Goal: Communication & Community: Answer question/provide support

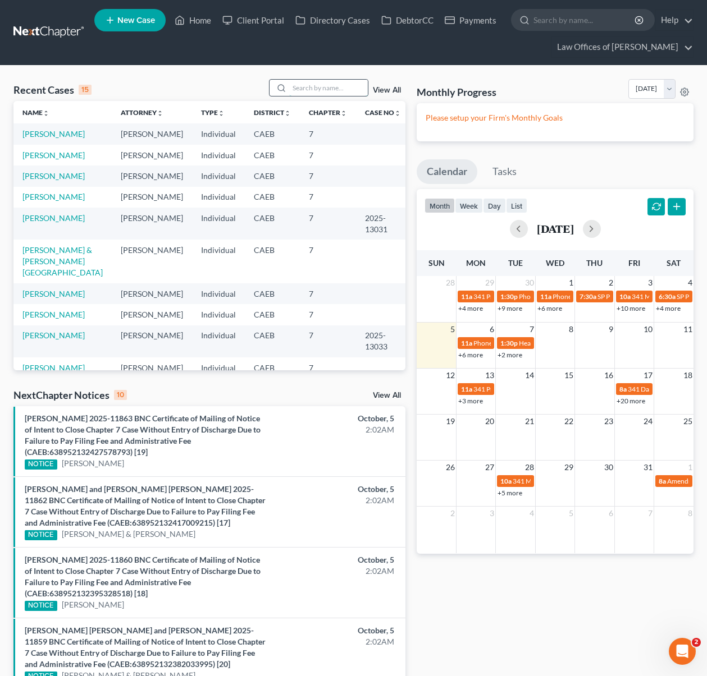
click at [317, 94] on input "search" at bounding box center [328, 88] width 79 height 16
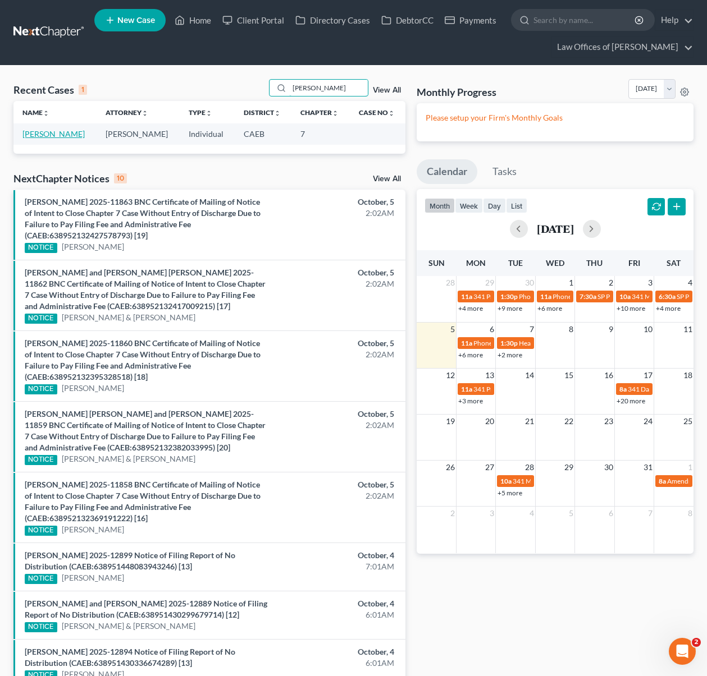
type input "[PERSON_NAME]"
click at [61, 134] on link "[PERSON_NAME]" at bounding box center [53, 134] width 62 height 10
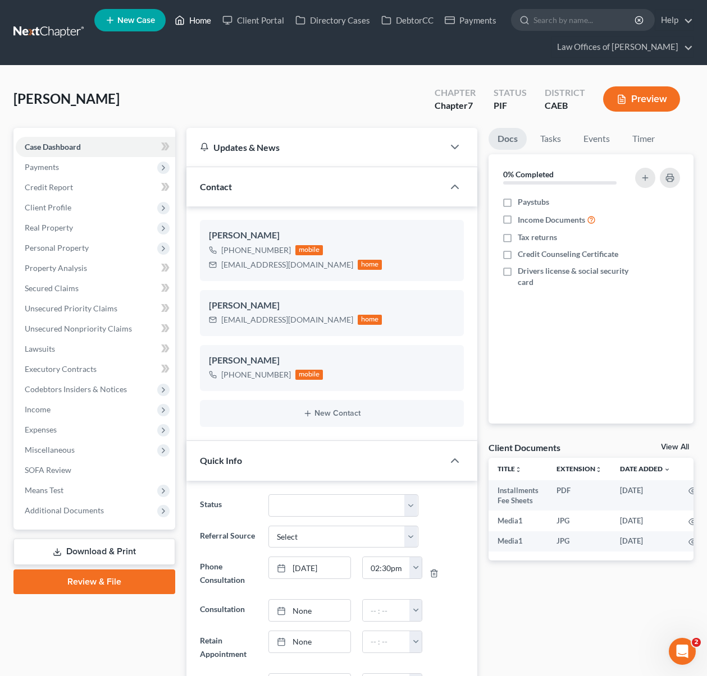
click at [197, 23] on link "Home" at bounding box center [193, 20] width 48 height 20
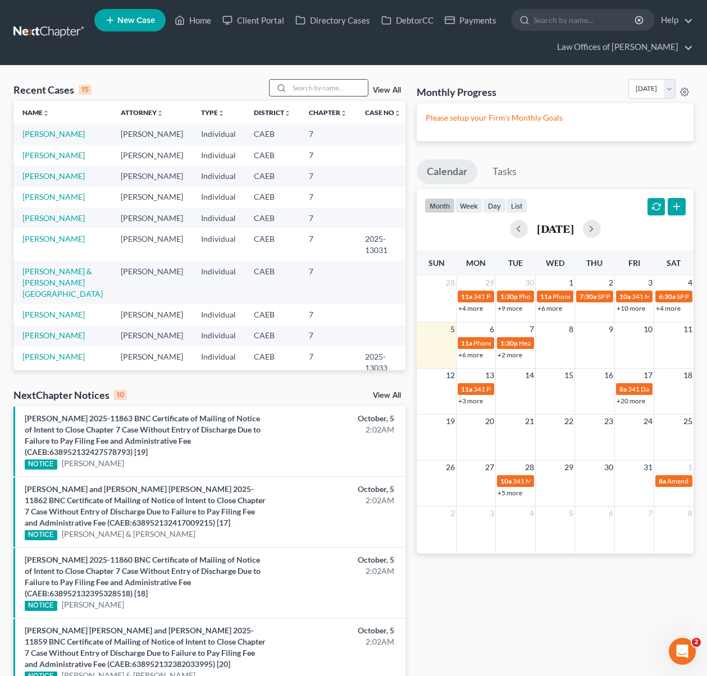
click at [345, 89] on input "search" at bounding box center [328, 88] width 79 height 16
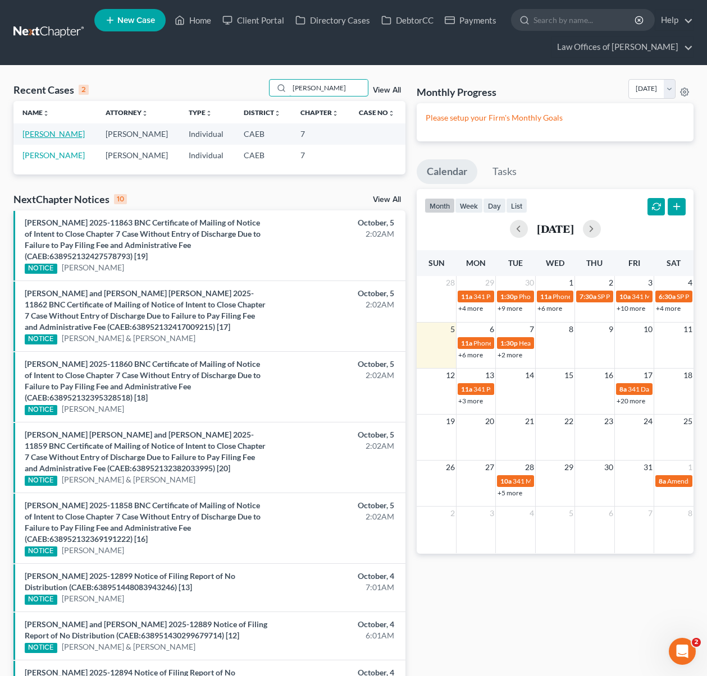
type input "[PERSON_NAME]"
click at [80, 138] on link "[PERSON_NAME]" at bounding box center [53, 134] width 62 height 10
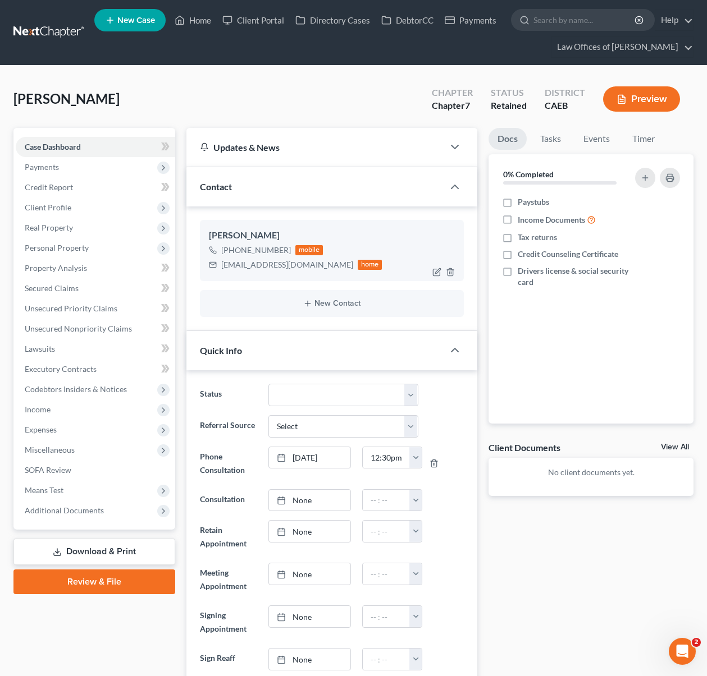
scroll to position [117, 0]
click at [53, 168] on span "Payments" at bounding box center [42, 167] width 34 height 10
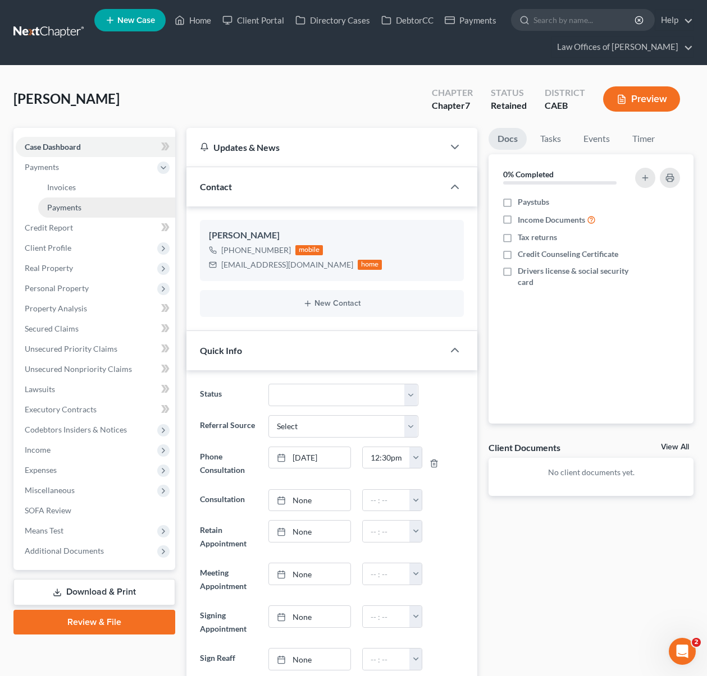
click at [72, 205] on span "Payments" at bounding box center [64, 208] width 34 height 10
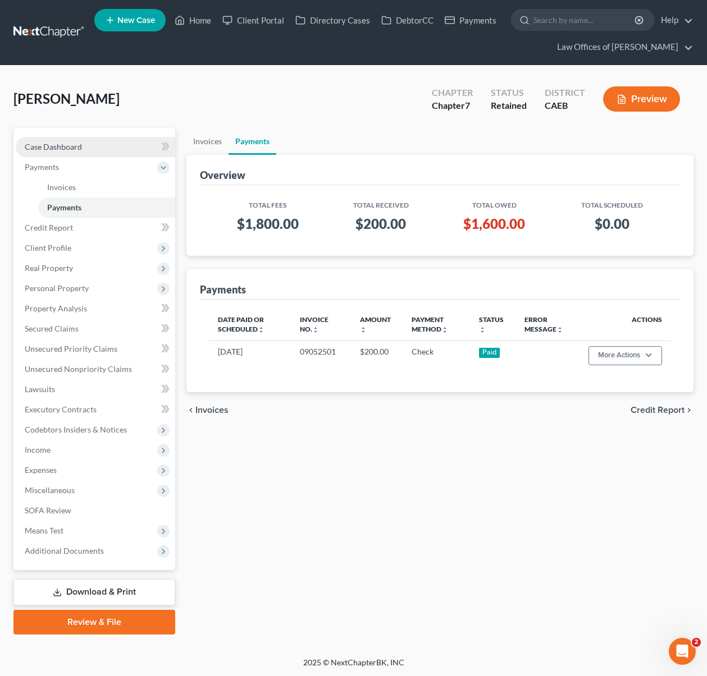
click at [73, 149] on span "Case Dashboard" at bounding box center [53, 147] width 57 height 10
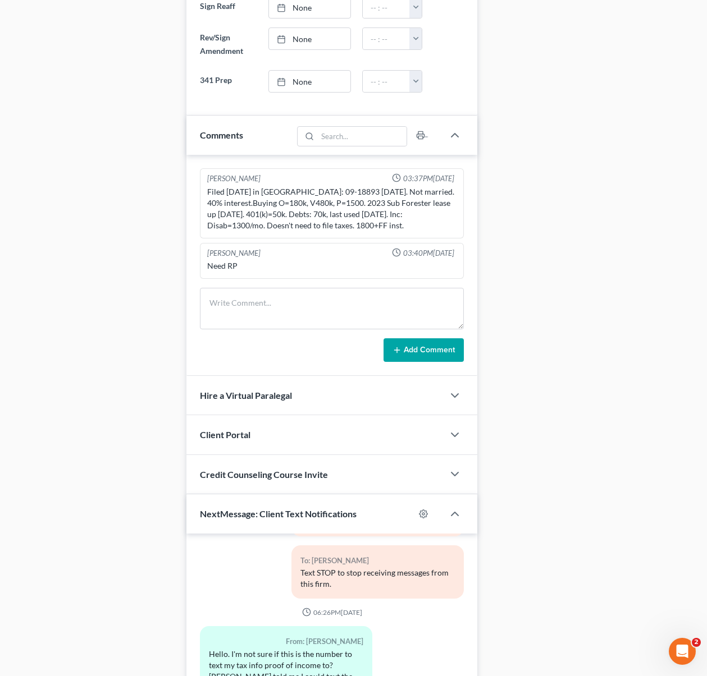
scroll to position [803, 0]
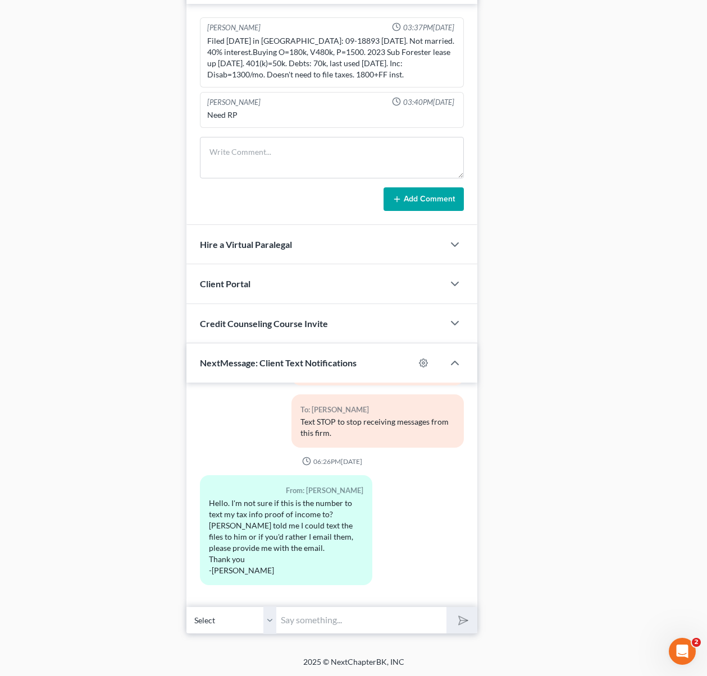
click at [296, 615] on input "text" at bounding box center [361, 621] width 170 height 28
type input "Hi [PERSON_NAME]. Once you finish to paying your fee you can email all document…"
click at [446, 607] on button "submit" at bounding box center [461, 620] width 31 height 26
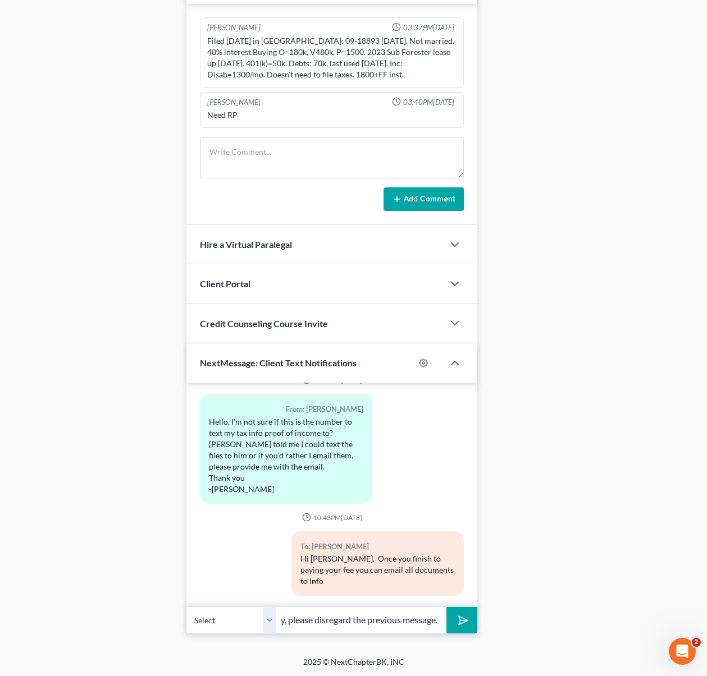
scroll to position [0, 20]
type input "Sorry, please disregard the previous message."
click at [446, 607] on button "submit" at bounding box center [461, 620] width 31 height 26
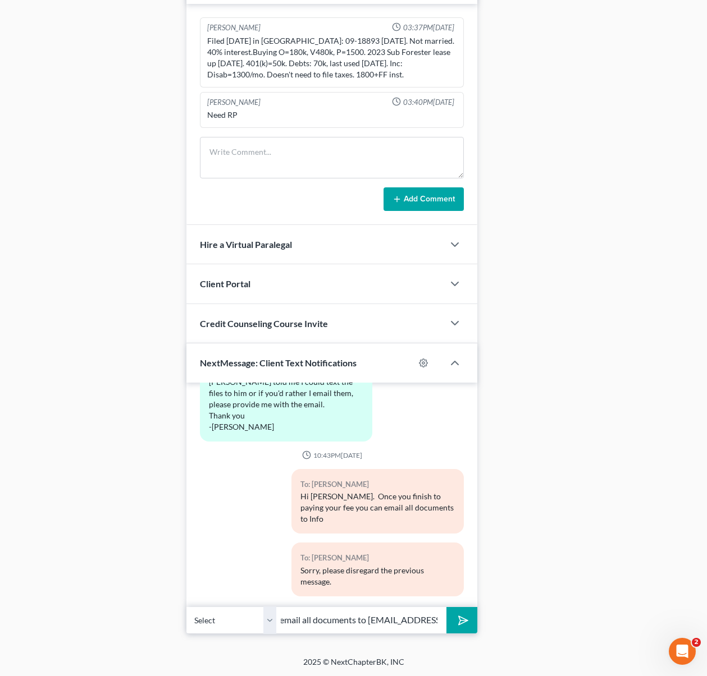
scroll to position [0, 289]
type input "We don't need the documents yet, once you finish paying your fee you can email …"
click at [446, 607] on button "submit" at bounding box center [461, 620] width 31 height 26
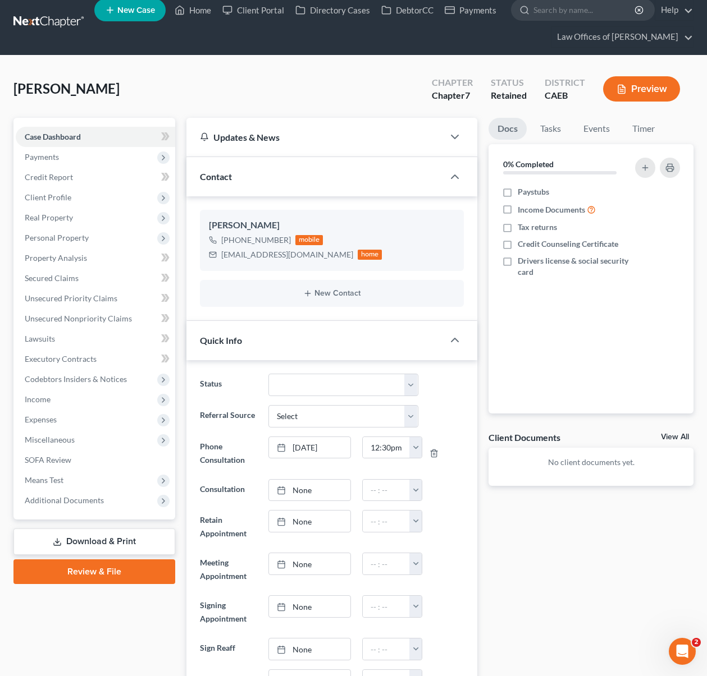
scroll to position [4, 0]
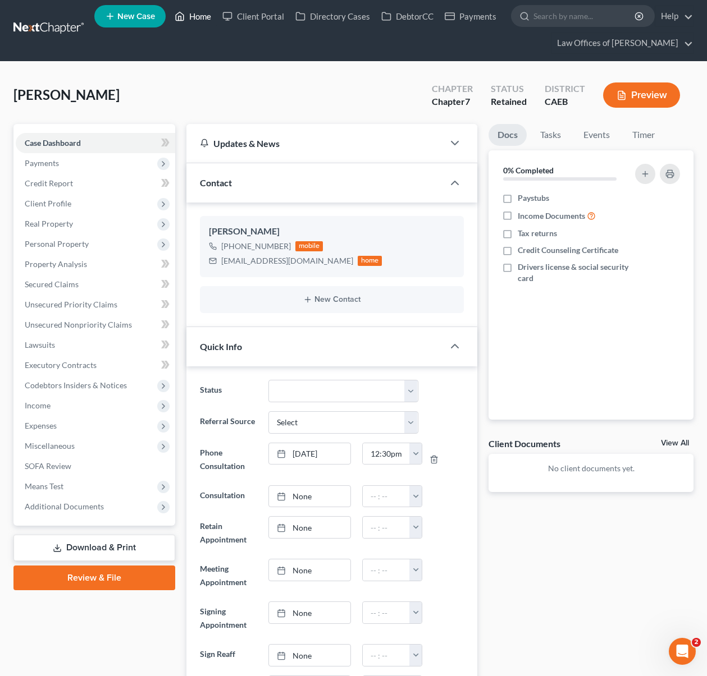
click at [208, 13] on link "Home" at bounding box center [193, 16] width 48 height 20
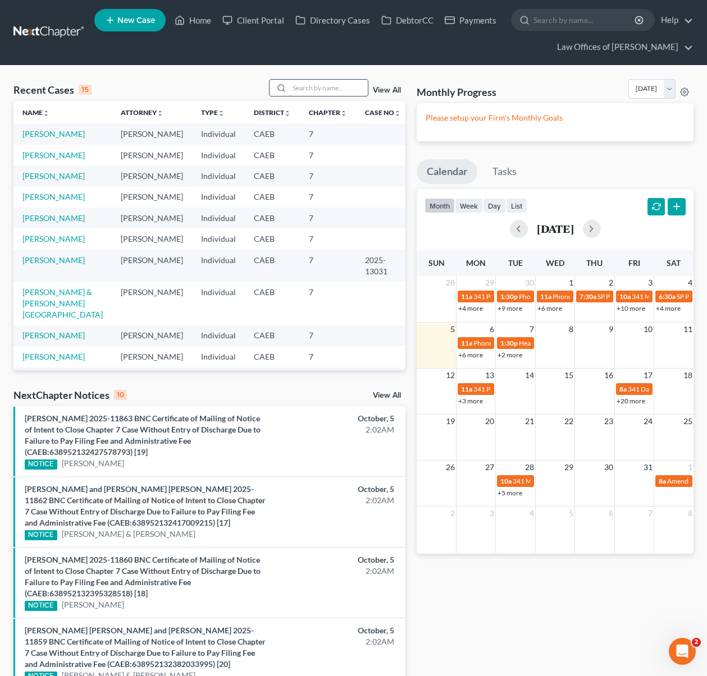
click at [311, 92] on input "search" at bounding box center [328, 88] width 79 height 16
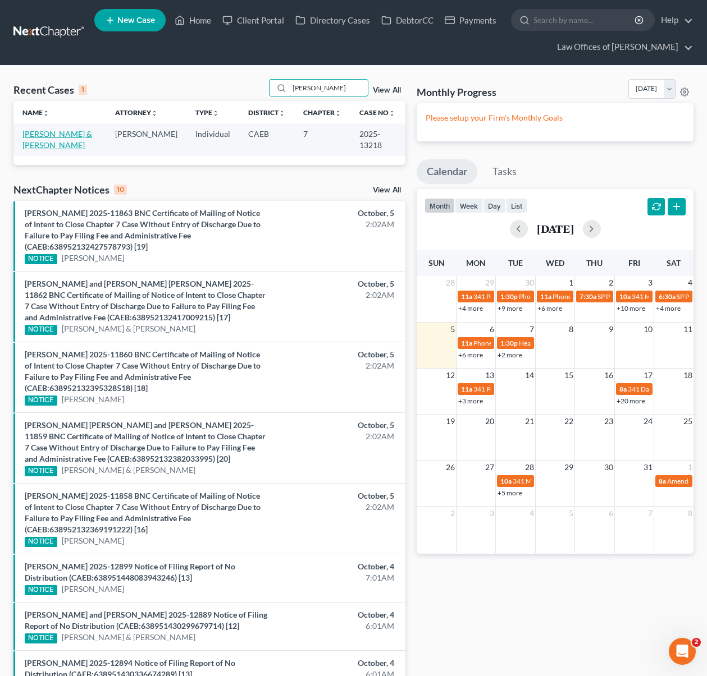
type input "[PERSON_NAME]"
click at [73, 136] on link "[PERSON_NAME] & [PERSON_NAME]" at bounding box center [57, 139] width 70 height 21
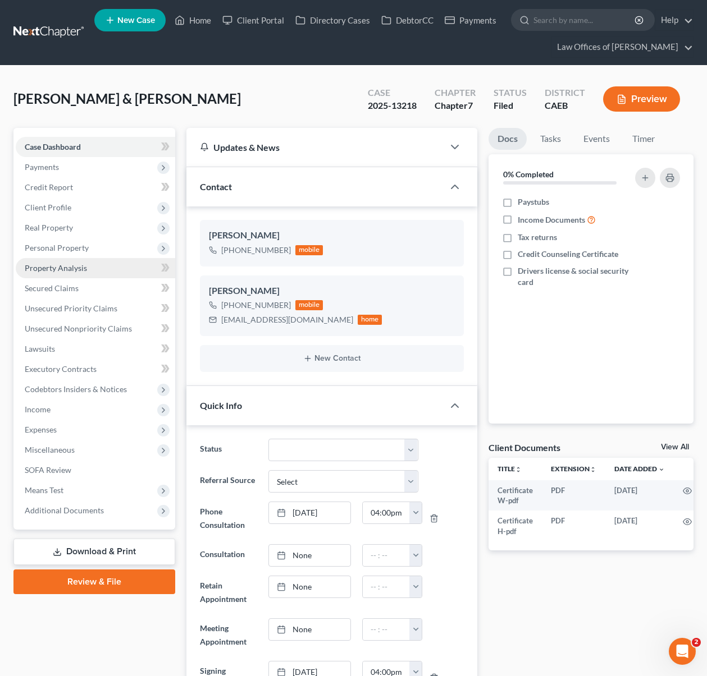
scroll to position [3467, 0]
click at [72, 171] on span "Payments" at bounding box center [95, 167] width 159 height 20
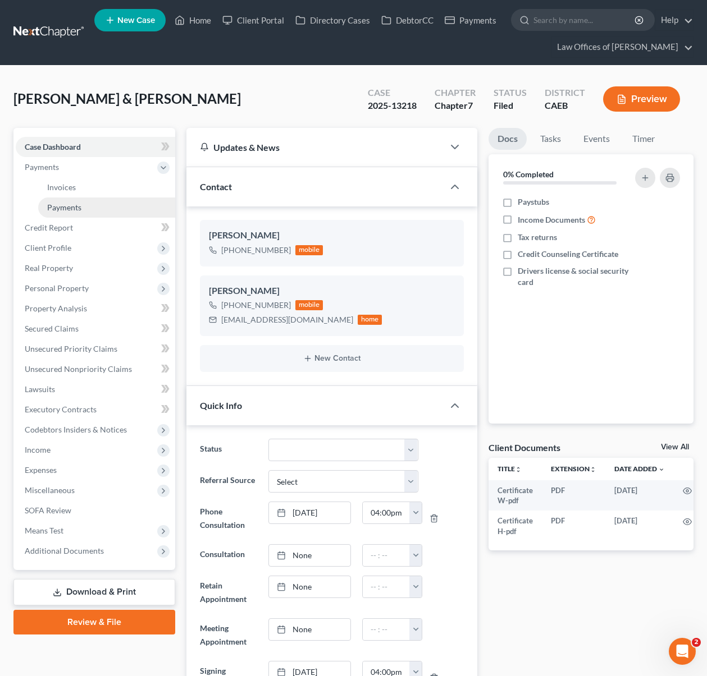
click at [92, 210] on link "Payments" at bounding box center [106, 208] width 137 height 20
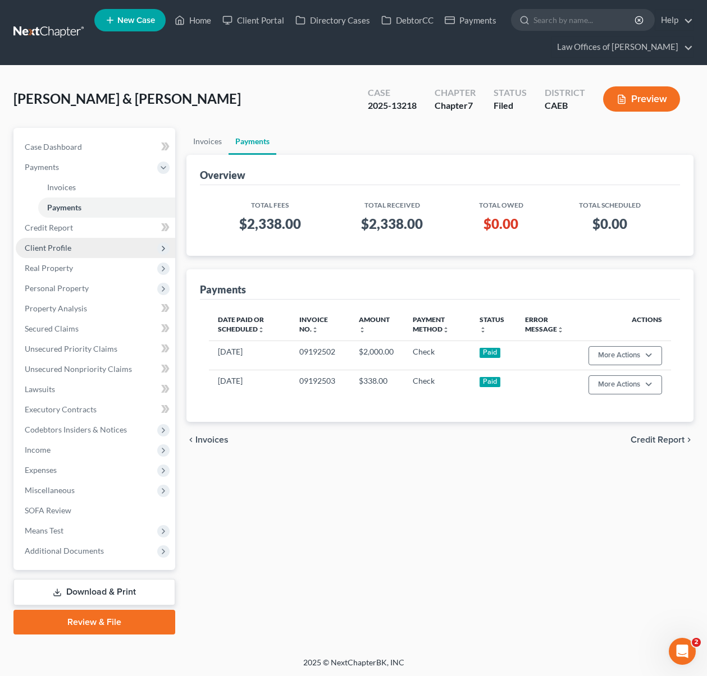
click at [85, 250] on span "Client Profile" at bounding box center [95, 248] width 159 height 20
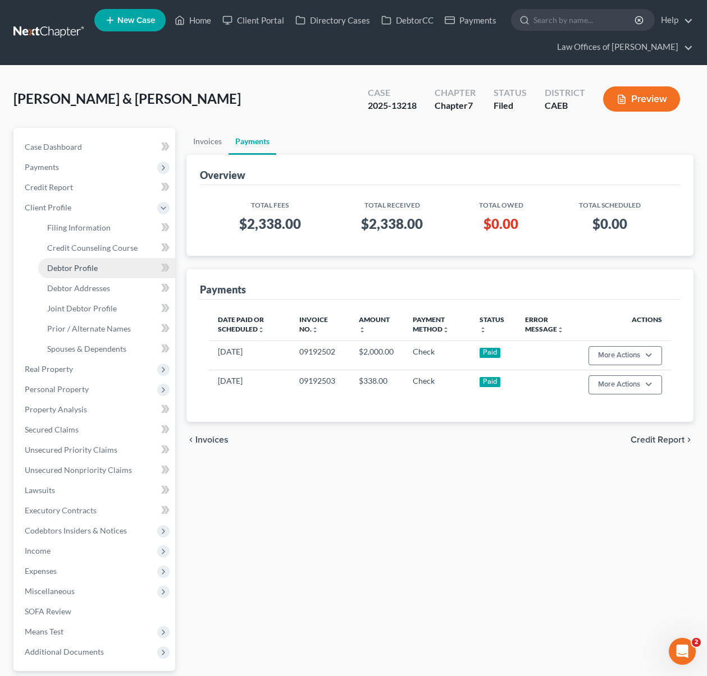
click at [111, 272] on link "Debtor Profile" at bounding box center [106, 268] width 137 height 20
select select "1"
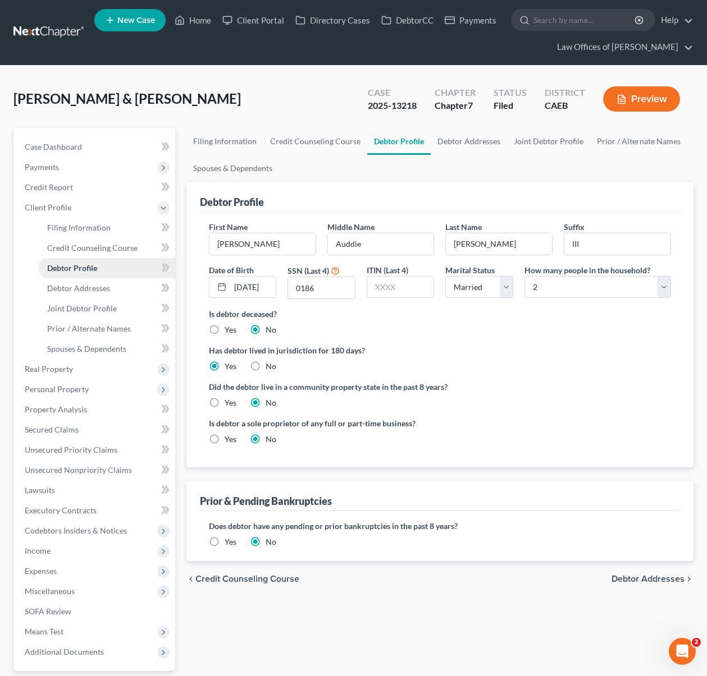
radio input "true"
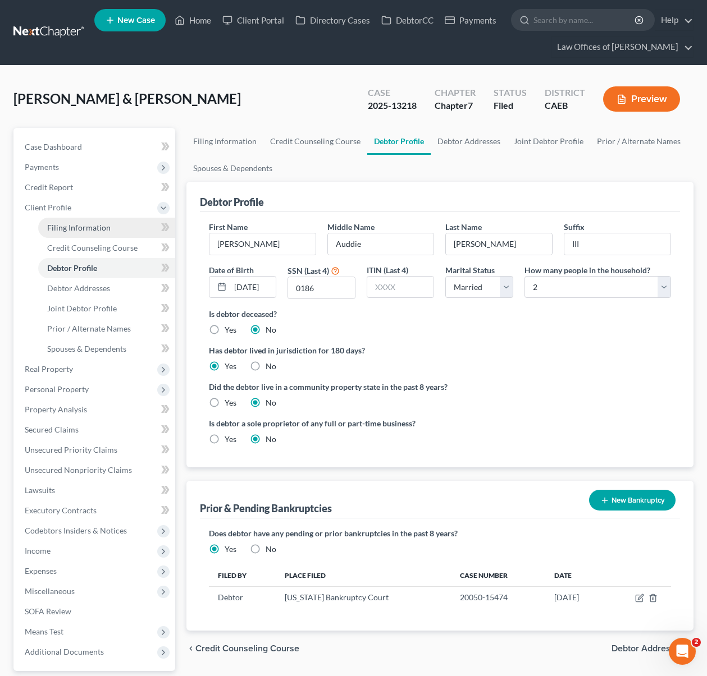
click at [103, 230] on span "Filing Information" at bounding box center [78, 228] width 63 height 10
select select "1"
select select "0"
select select "8"
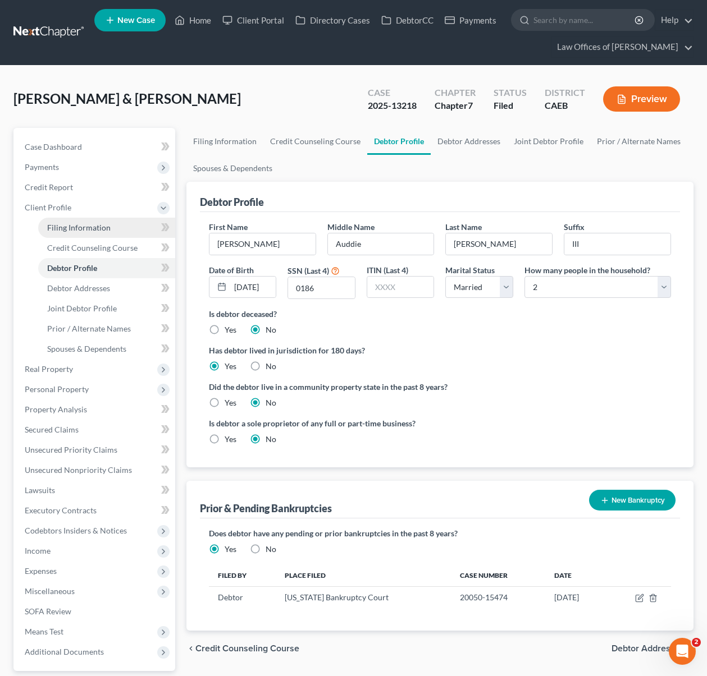
select select "0"
select select "4"
select select "1"
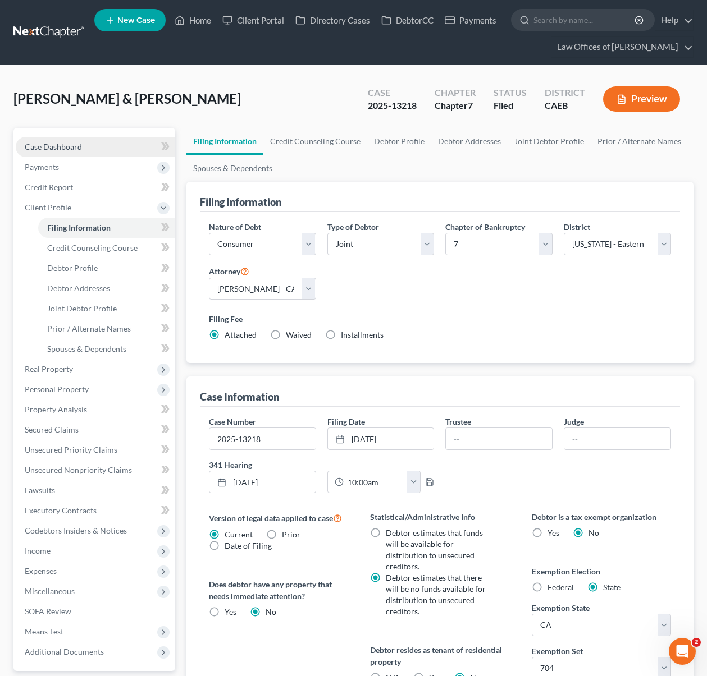
click at [105, 150] on link "Case Dashboard" at bounding box center [95, 147] width 159 height 20
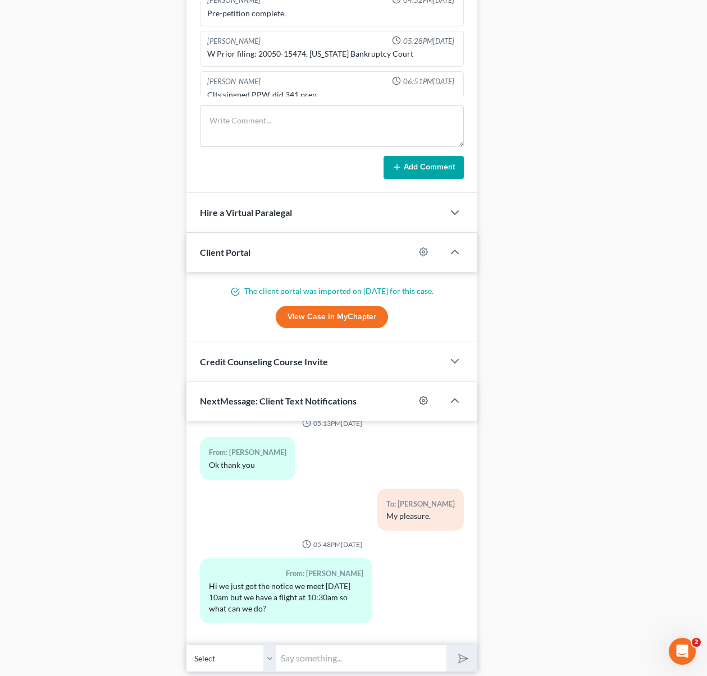
scroll to position [997, 0]
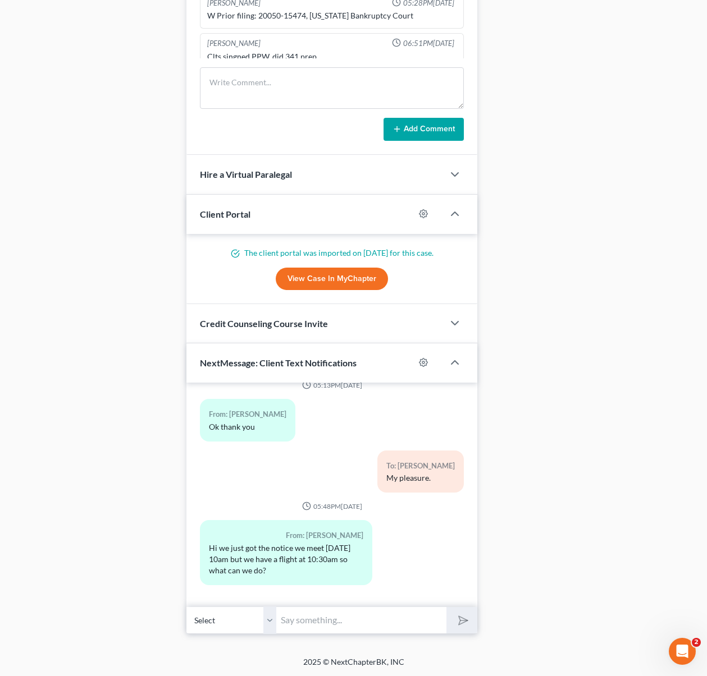
click at [309, 613] on input "text" at bounding box center [361, 621] width 170 height 28
type input "Hi. We need to be present that day and we can request a continuation."
click at [446, 607] on button "submit" at bounding box center [461, 620] width 31 height 26
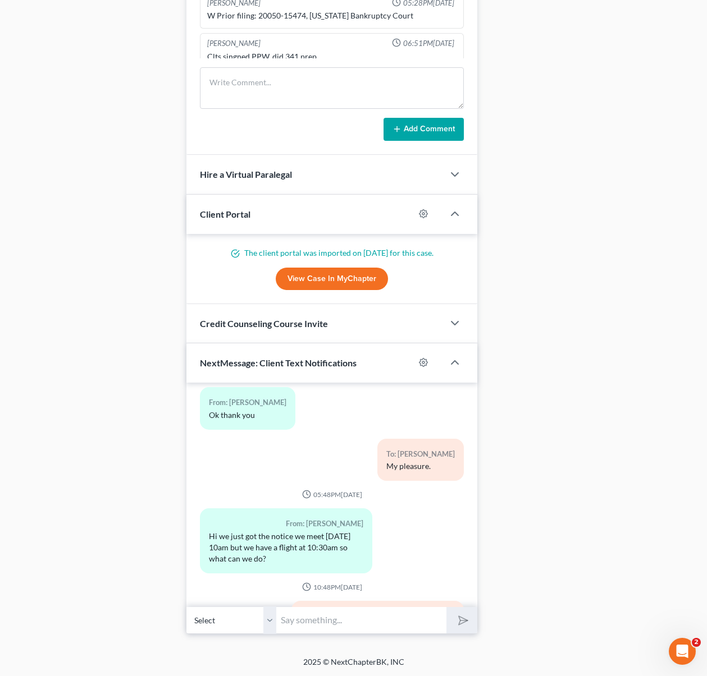
scroll to position [3548, 0]
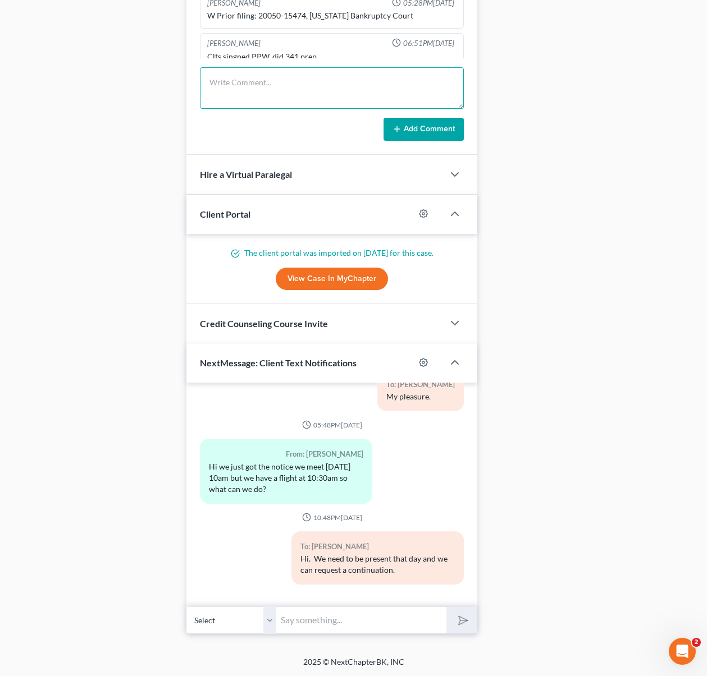
click at [280, 86] on textarea at bounding box center [332, 88] width 264 height 42
type textarea "NEED TO REQUEST CONT. Client taking a flight at that time."
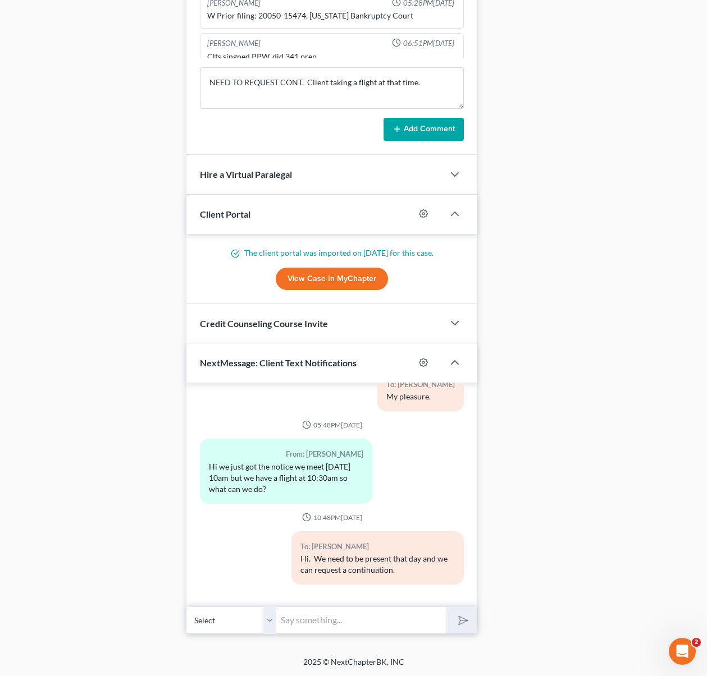
click at [439, 127] on button "Add Comment" at bounding box center [423, 130] width 80 height 24
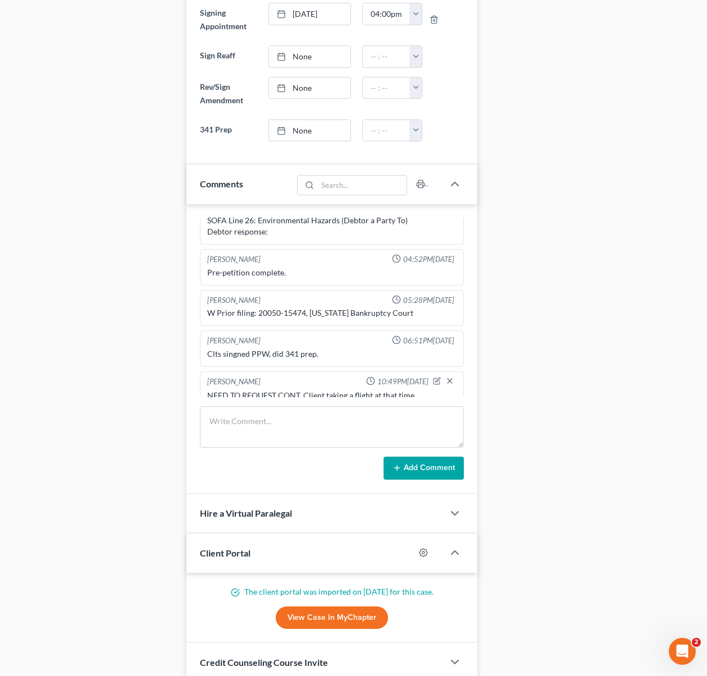
scroll to position [0, 0]
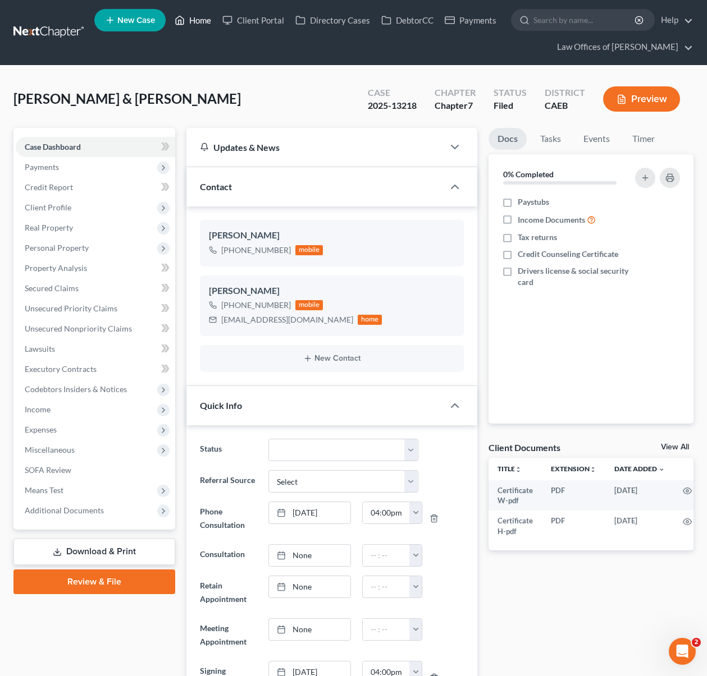
click at [201, 22] on link "Home" at bounding box center [193, 20] width 48 height 20
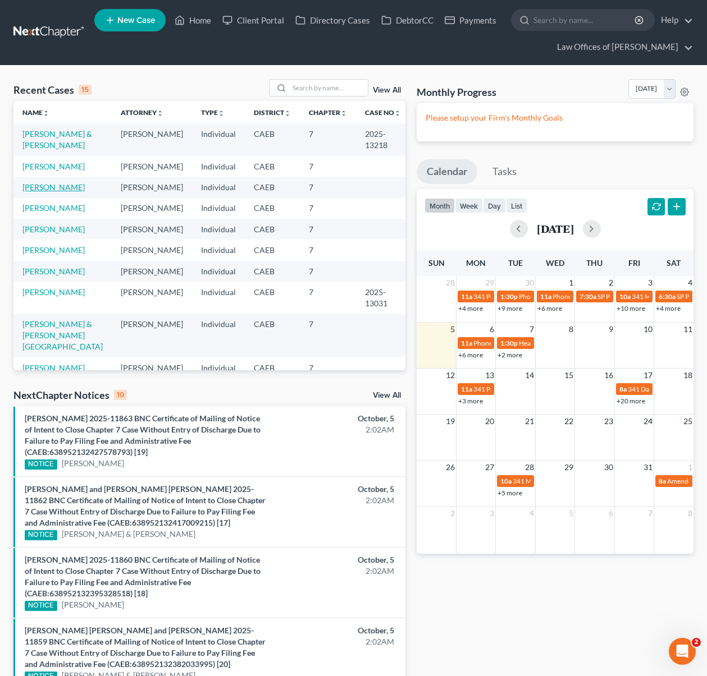
click at [70, 189] on link "[PERSON_NAME]" at bounding box center [53, 187] width 62 height 10
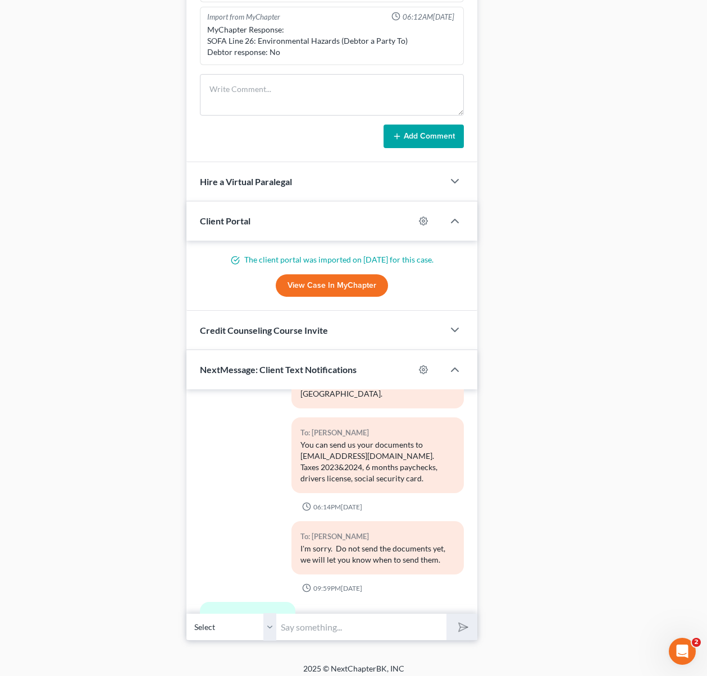
scroll to position [3668, 0]
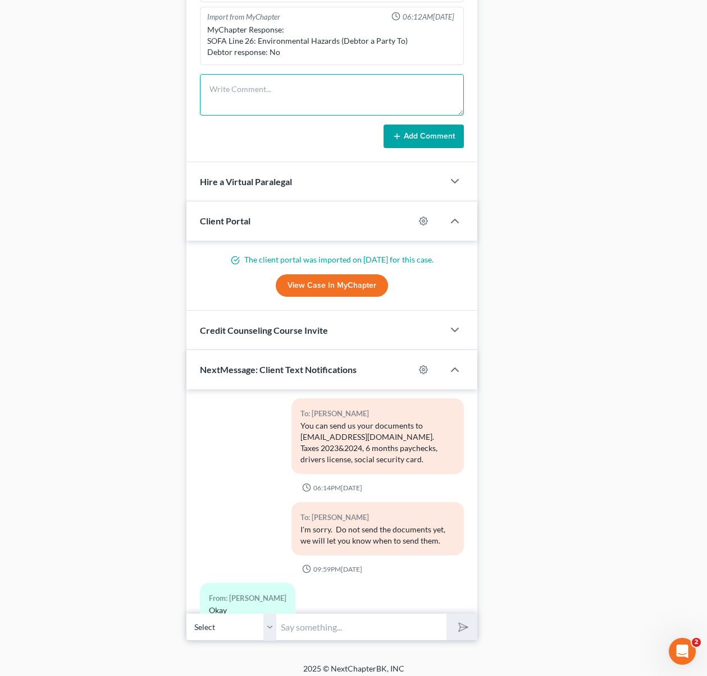
click at [258, 90] on textarea at bounding box center [332, 95] width 264 height 42
type textarea "I didn't know that client has a wage garnishment in place."
click at [414, 135] on button "Add Comment" at bounding box center [423, 137] width 80 height 24
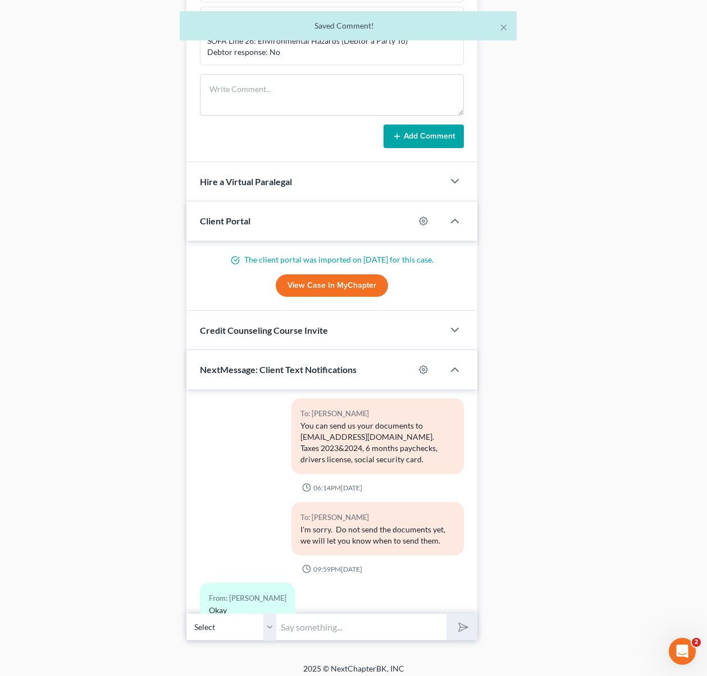
scroll to position [624, 0]
click at [335, 628] on input "text" at bounding box center [361, 627] width 170 height 28
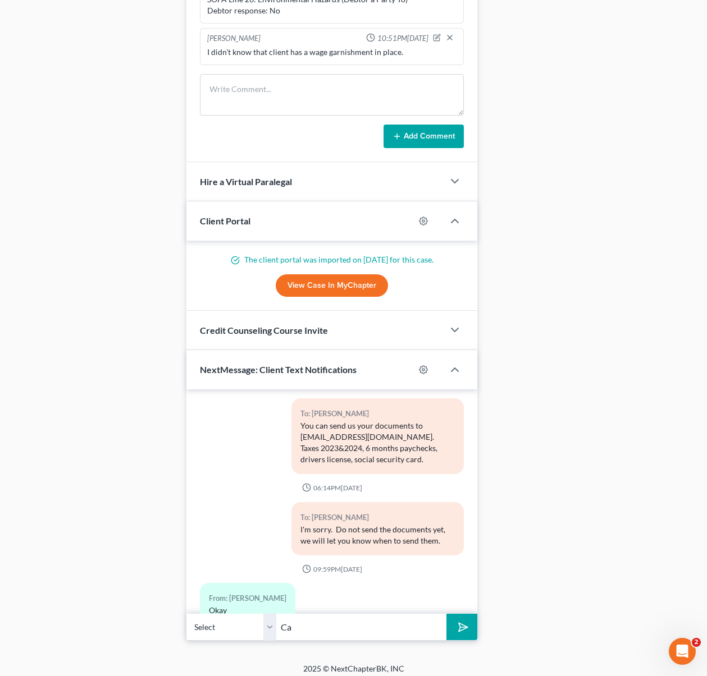
type input "C"
type input "M"
type input "Meanwhile can you email us the wage garnishment order ?"
click at [446, 614] on button "submit" at bounding box center [461, 627] width 31 height 26
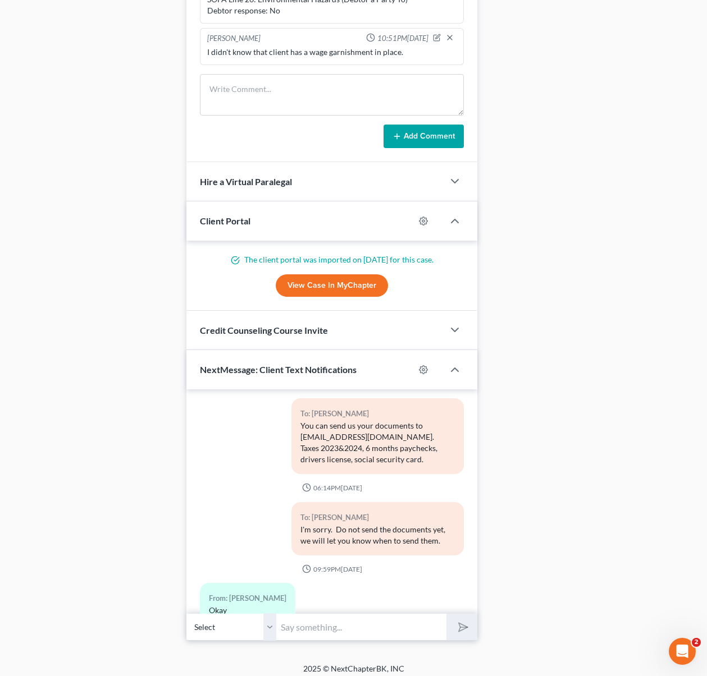
scroll to position [3749, 0]
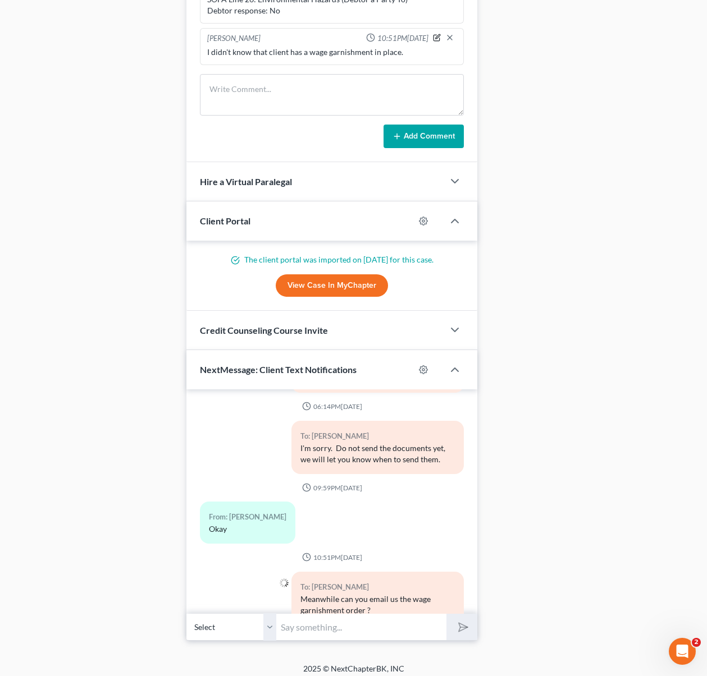
click at [433, 37] on icon "button" at bounding box center [437, 38] width 8 height 8
drag, startPoint x: 422, startPoint y: 61, endPoint x: 427, endPoint y: 70, distance: 10.6
click at [422, 62] on textarea "I didn't know that client has a wage garnishment in place." at bounding box center [332, 68] width 250 height 42
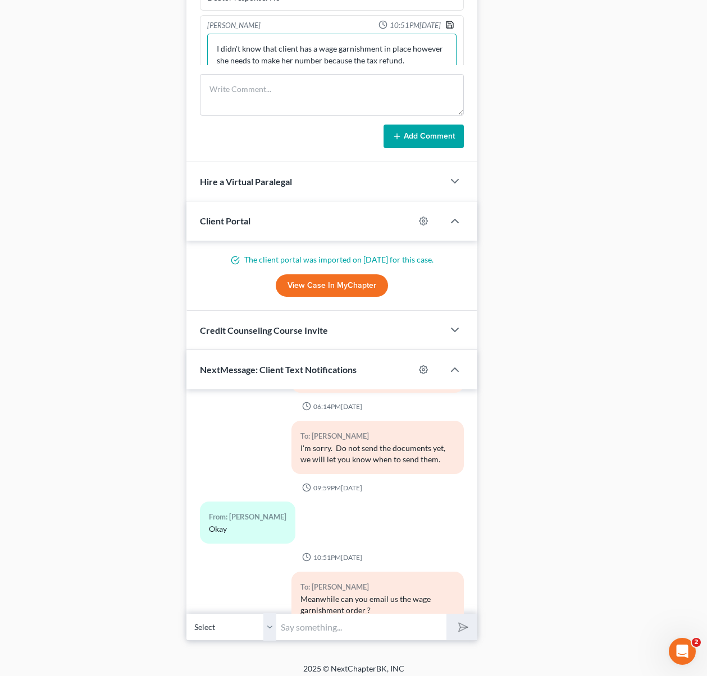
type textarea "I didn't know that client has a wage garnishment in place however she needs to …"
click at [445, 24] on icon "button" at bounding box center [449, 24] width 9 height 9
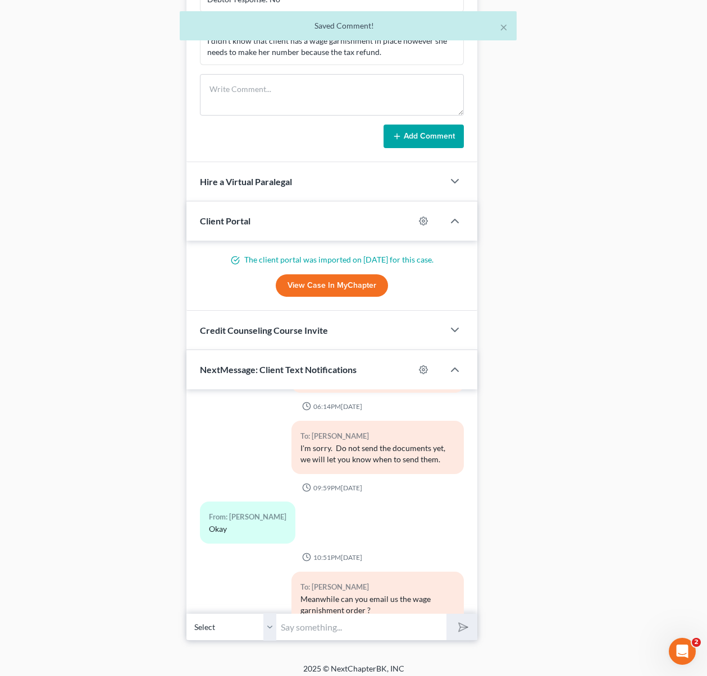
scroll to position [1052, 0]
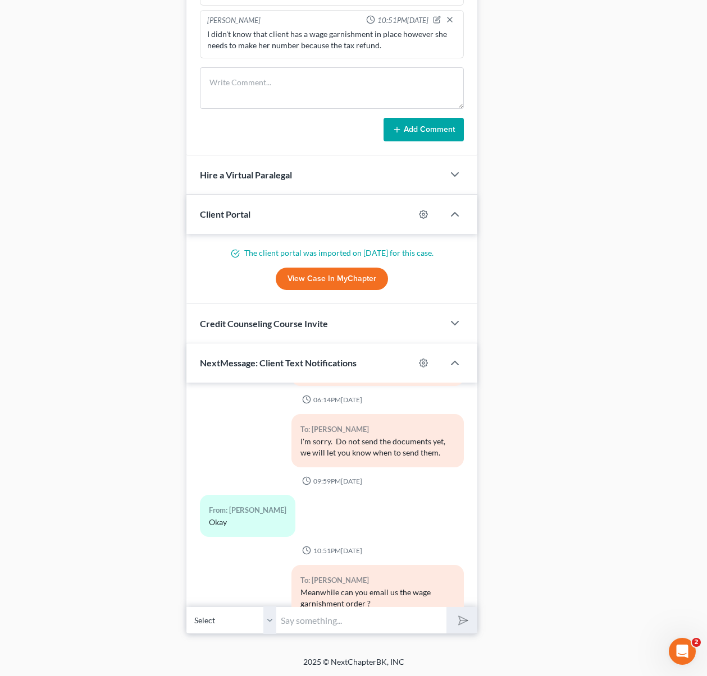
click at [356, 604] on div "03:54PM[DATE] To: [PERSON_NAME] Law Office of [PERSON_NAME] looks forward to ta…" at bounding box center [331, 495] width 291 height 225
click at [346, 619] on input "text" at bounding box center [361, 621] width 170 height 28
type input "How much money did you receive in tax refund this year ?"
click at [446, 607] on button "submit" at bounding box center [461, 620] width 31 height 26
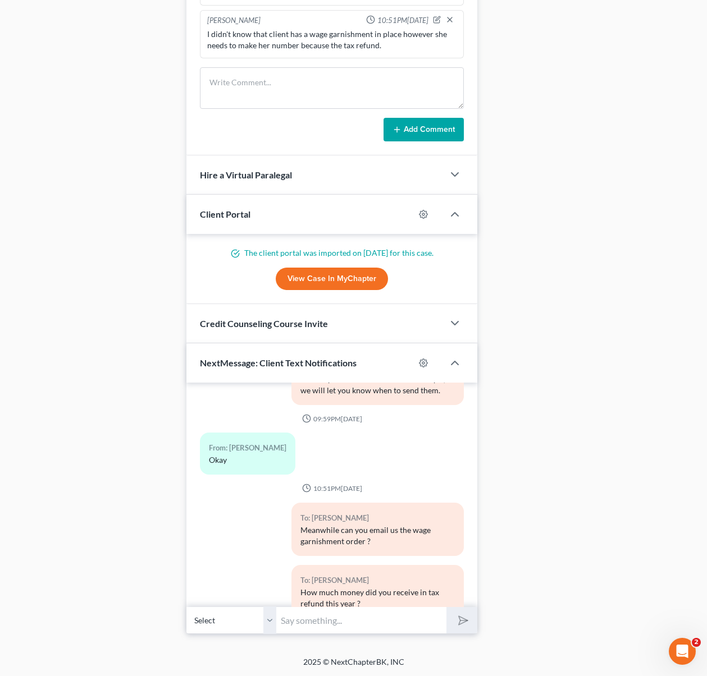
scroll to position [3925, 0]
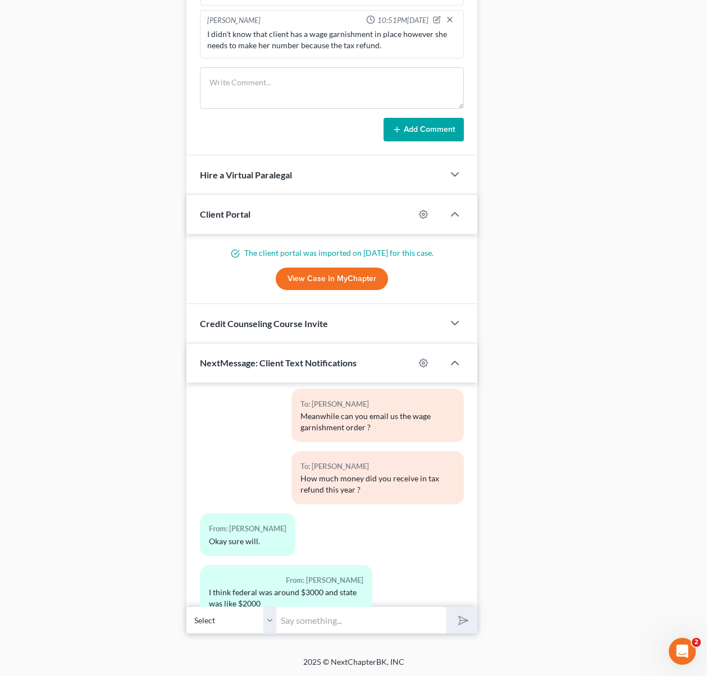
type input "i"
type input "I see. Just wanted to let you know that the trustee will take 10/12 of your tax…"
click at [446, 607] on button "submit" at bounding box center [461, 620] width 31 height 26
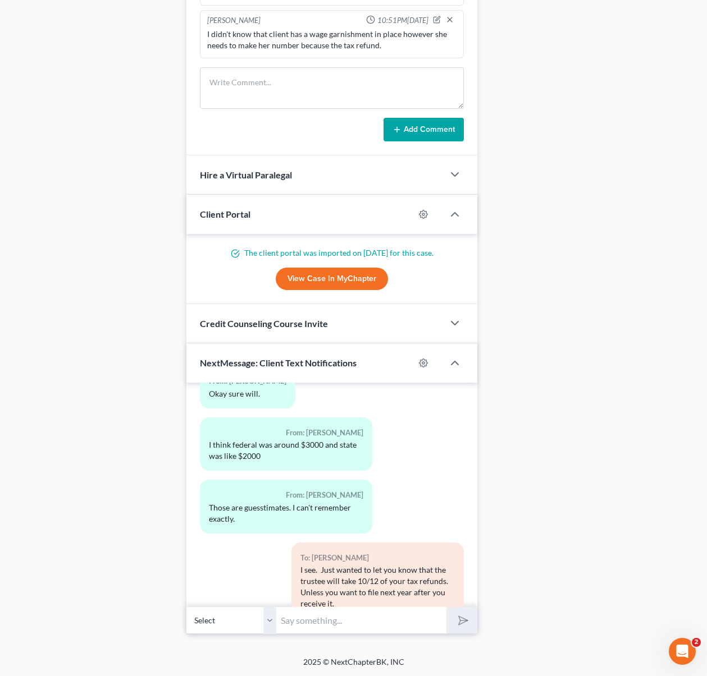
scroll to position [4135, 0]
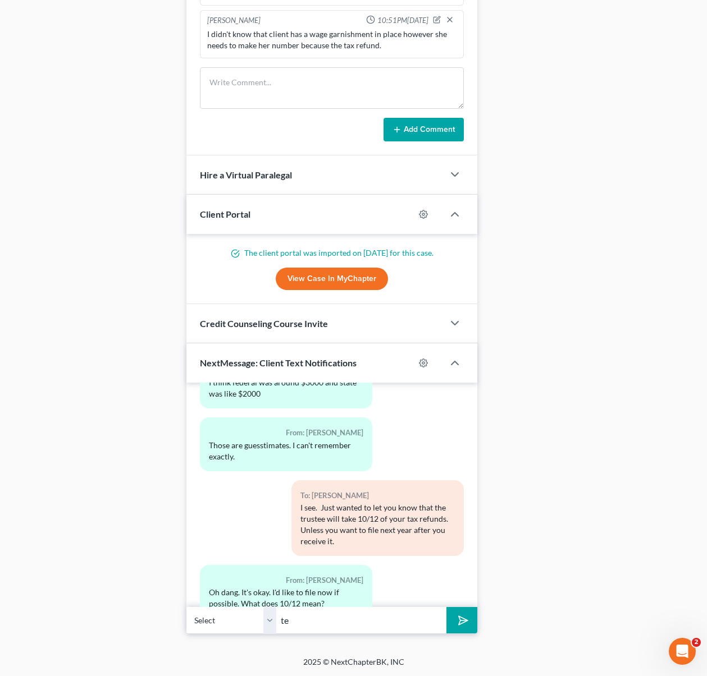
type input "t"
type input "Ten parts out of 12."
click at [446, 607] on button "submit" at bounding box center [461, 620] width 31 height 26
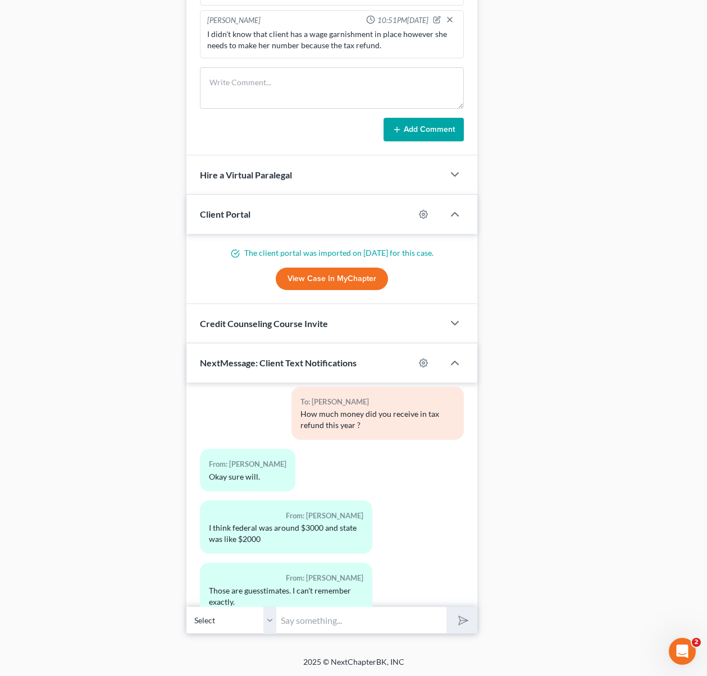
scroll to position [4289, 0]
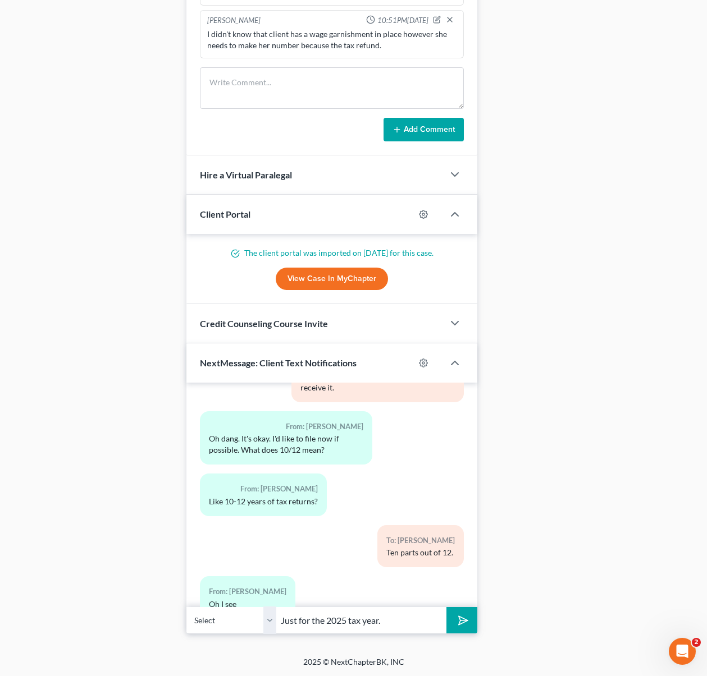
type input "Just for the 2025 tax year."
click at [446, 607] on button "submit" at bounding box center [461, 620] width 31 height 26
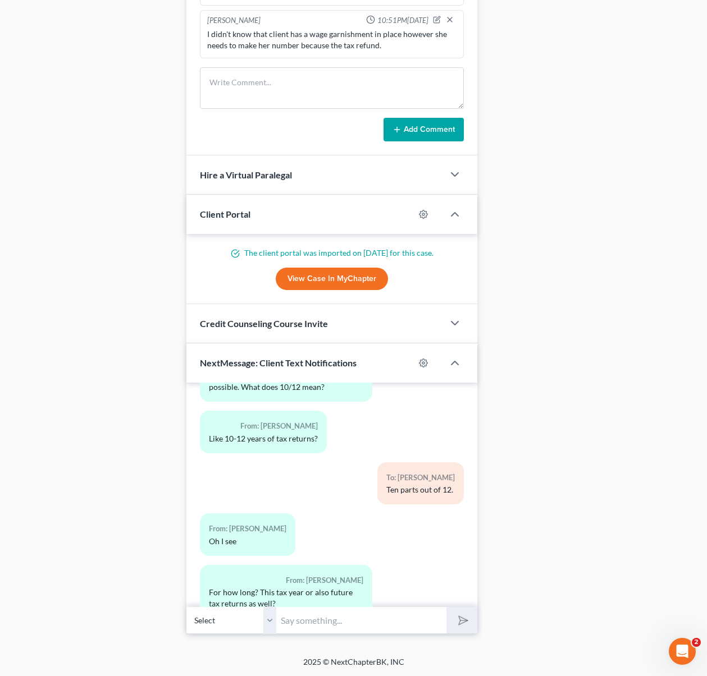
scroll to position [4403, 0]
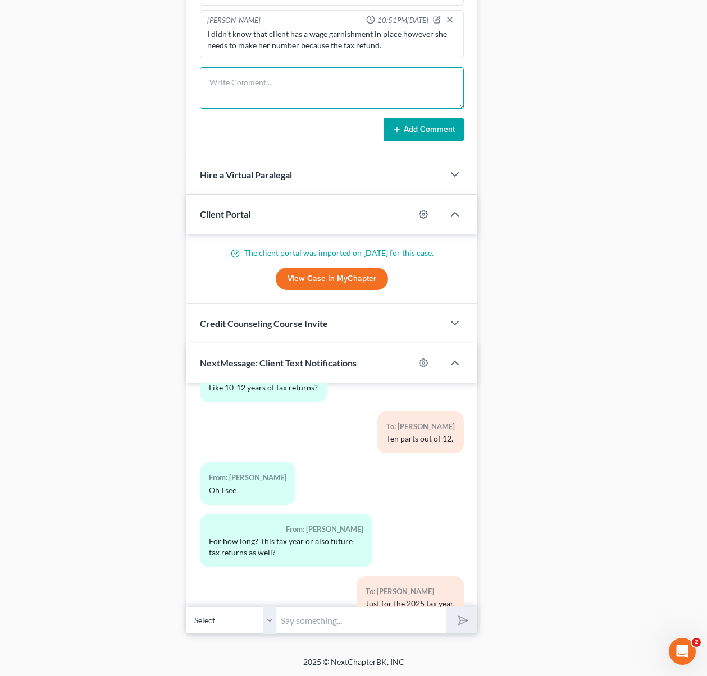
click at [320, 91] on textarea at bounding box center [332, 88] width 264 height 42
type textarea "Client aware of tax refund wants to file NOW."
click at [439, 122] on button "Add Comment" at bounding box center [423, 130] width 80 height 24
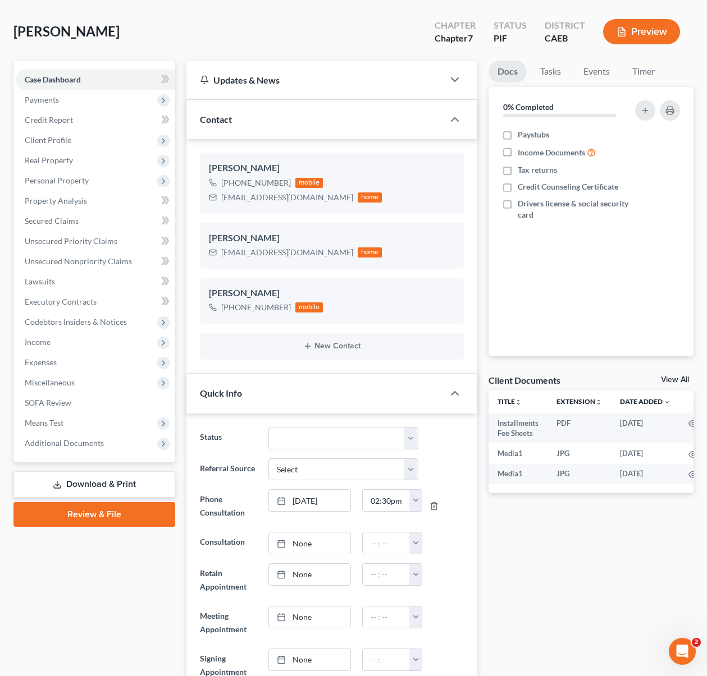
scroll to position [0, 0]
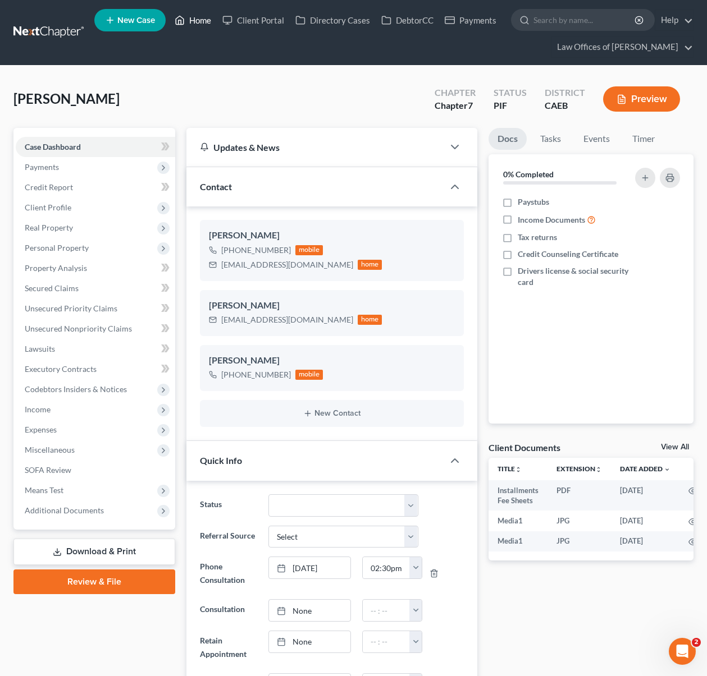
click at [203, 24] on link "Home" at bounding box center [193, 20] width 48 height 20
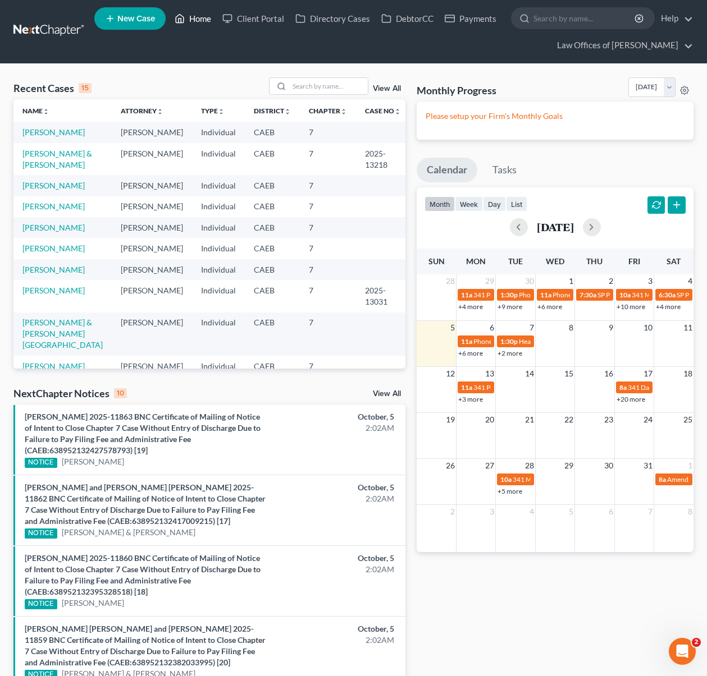
scroll to position [2, 0]
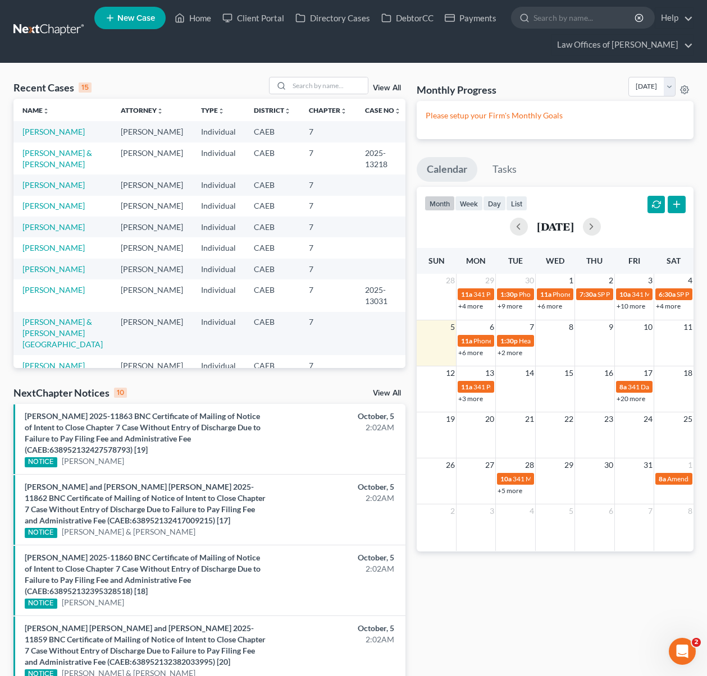
click at [473, 352] on link "+6 more" at bounding box center [470, 353] width 25 height 8
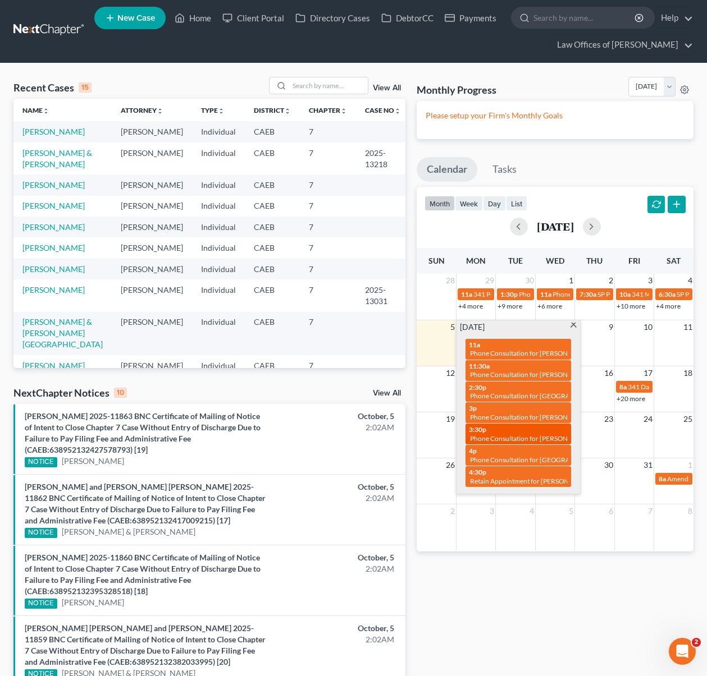
click at [471, 437] on span "Phone Consultation for [PERSON_NAME]" at bounding box center [531, 438] width 122 height 8
select select "Days"
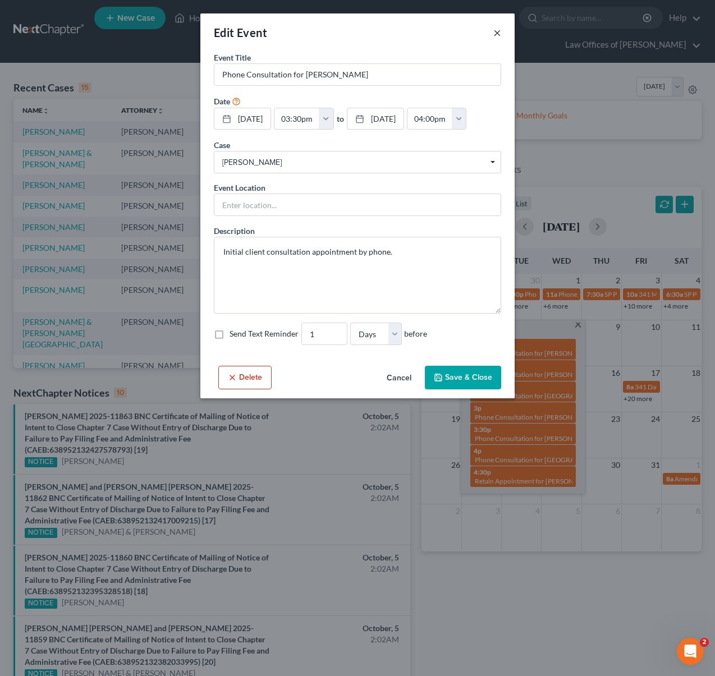
click at [500, 33] on button "×" at bounding box center [497, 32] width 8 height 13
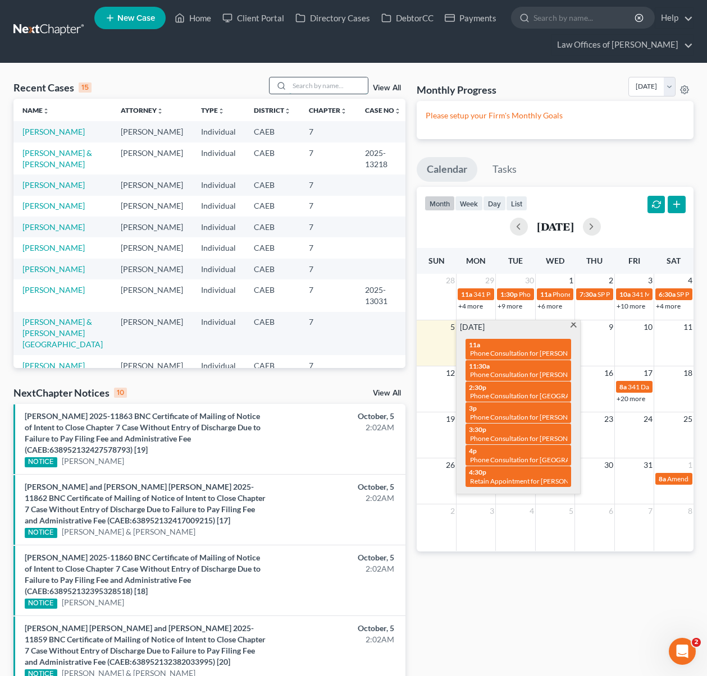
click at [316, 84] on input "search" at bounding box center [328, 85] width 79 height 16
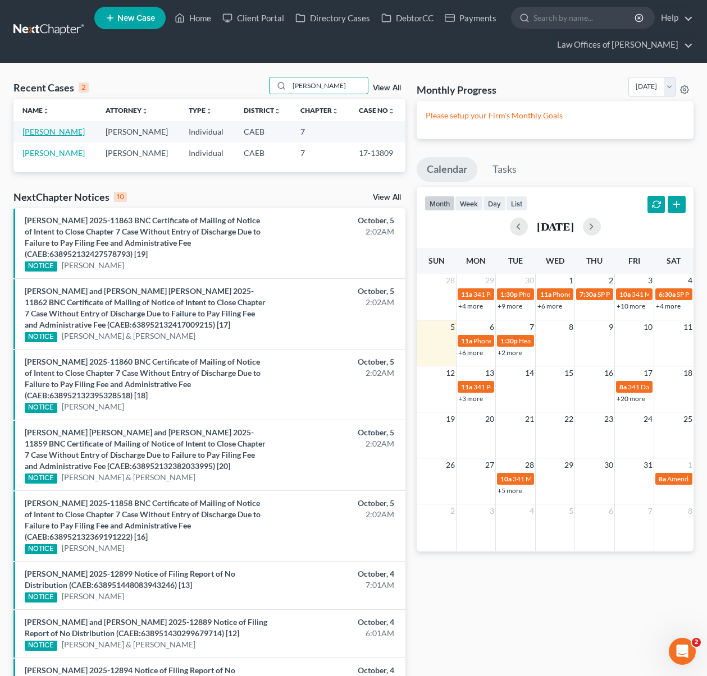
type input "[PERSON_NAME]"
click at [49, 131] on link "[PERSON_NAME]" at bounding box center [53, 132] width 62 height 10
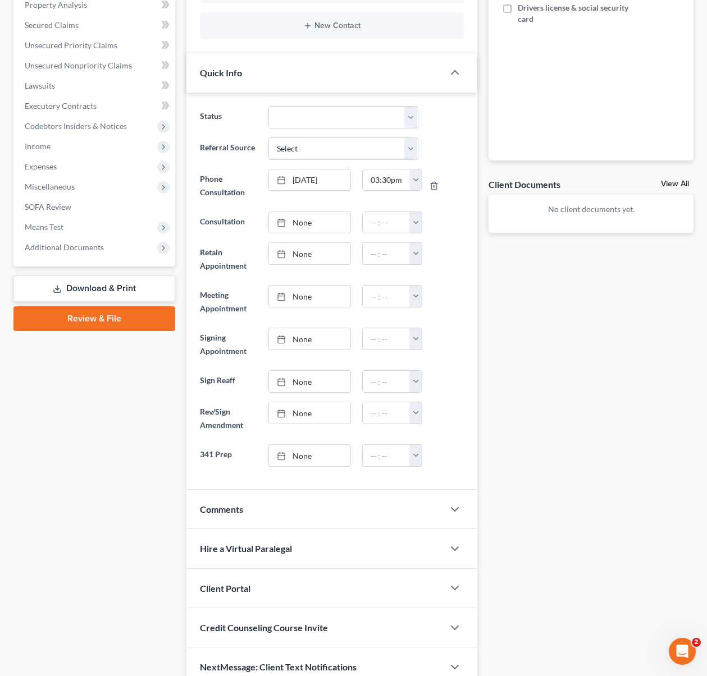
scroll to position [285, 0]
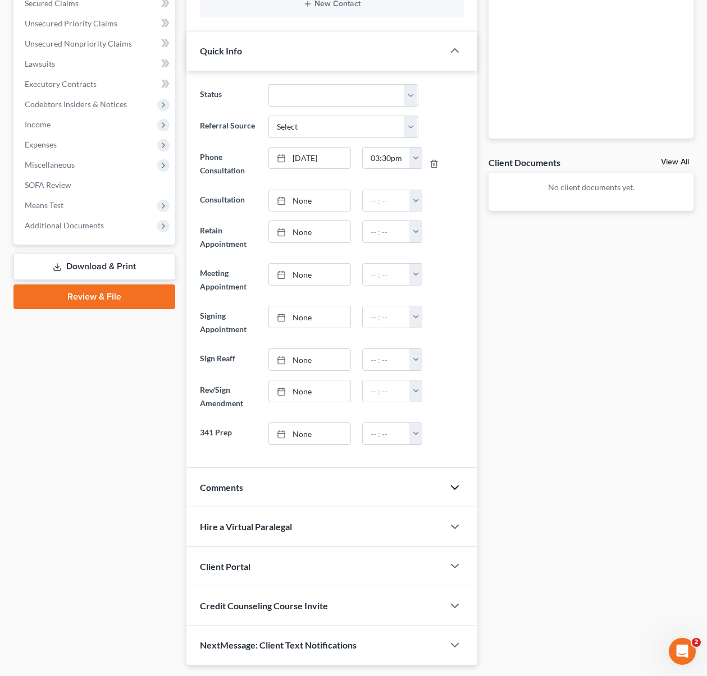
click at [457, 489] on icon "button" at bounding box center [454, 487] width 13 height 13
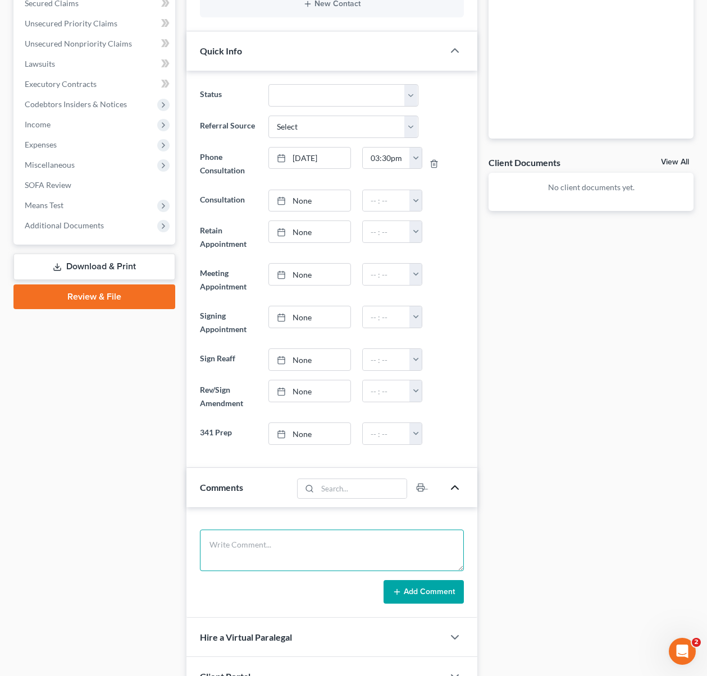
click at [294, 537] on textarea at bounding box center [332, 551] width 264 height 42
type textarea "Filed with us in [DATE]."
click at [424, 592] on button "Add Comment" at bounding box center [423, 592] width 80 height 24
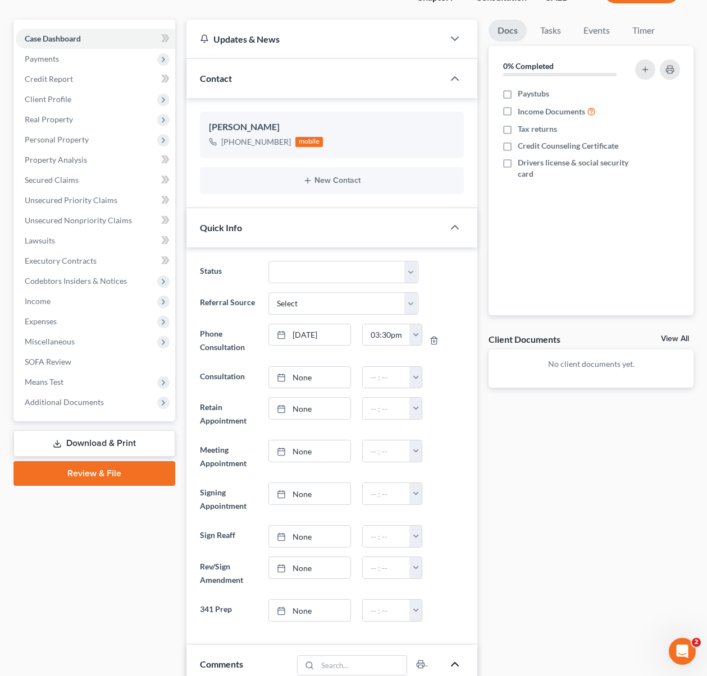
scroll to position [0, 0]
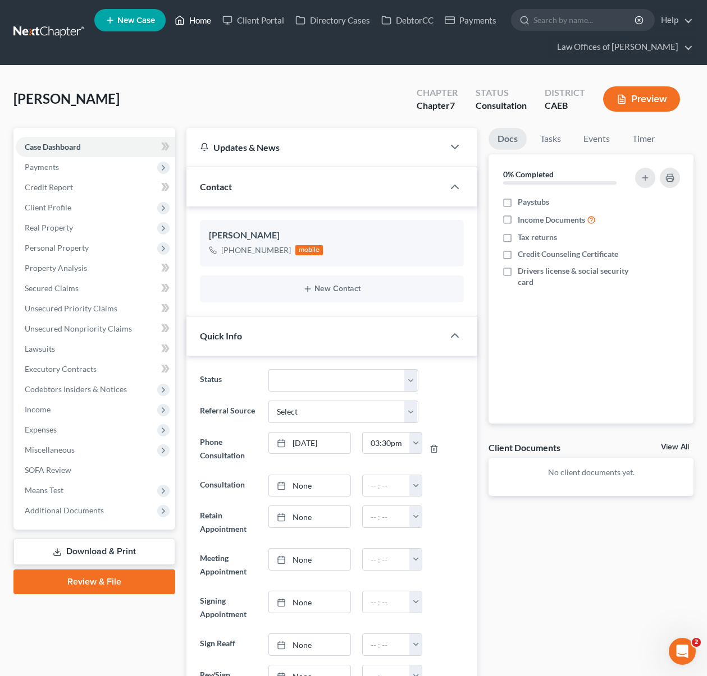
click at [198, 25] on link "Home" at bounding box center [193, 20] width 48 height 20
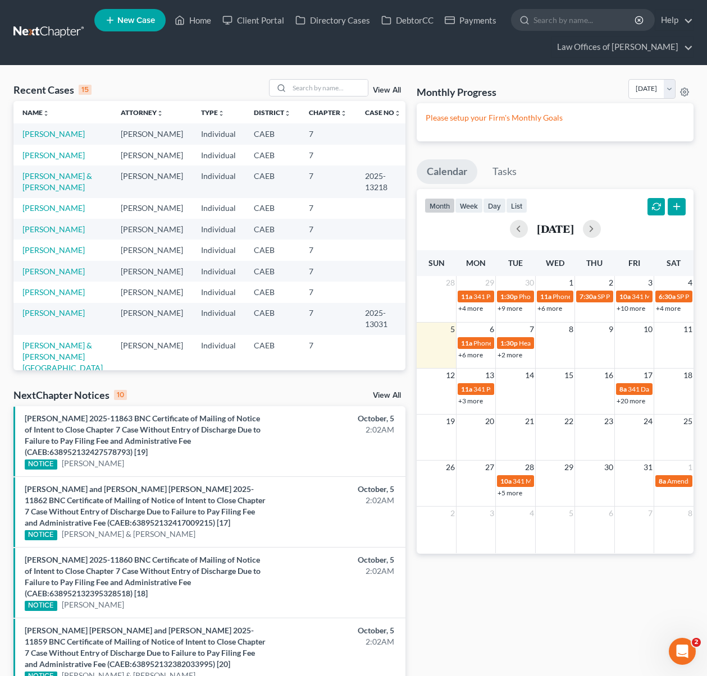
click at [471, 354] on link "+6 more" at bounding box center [470, 355] width 25 height 8
